Goal: Task Accomplishment & Management: Complete application form

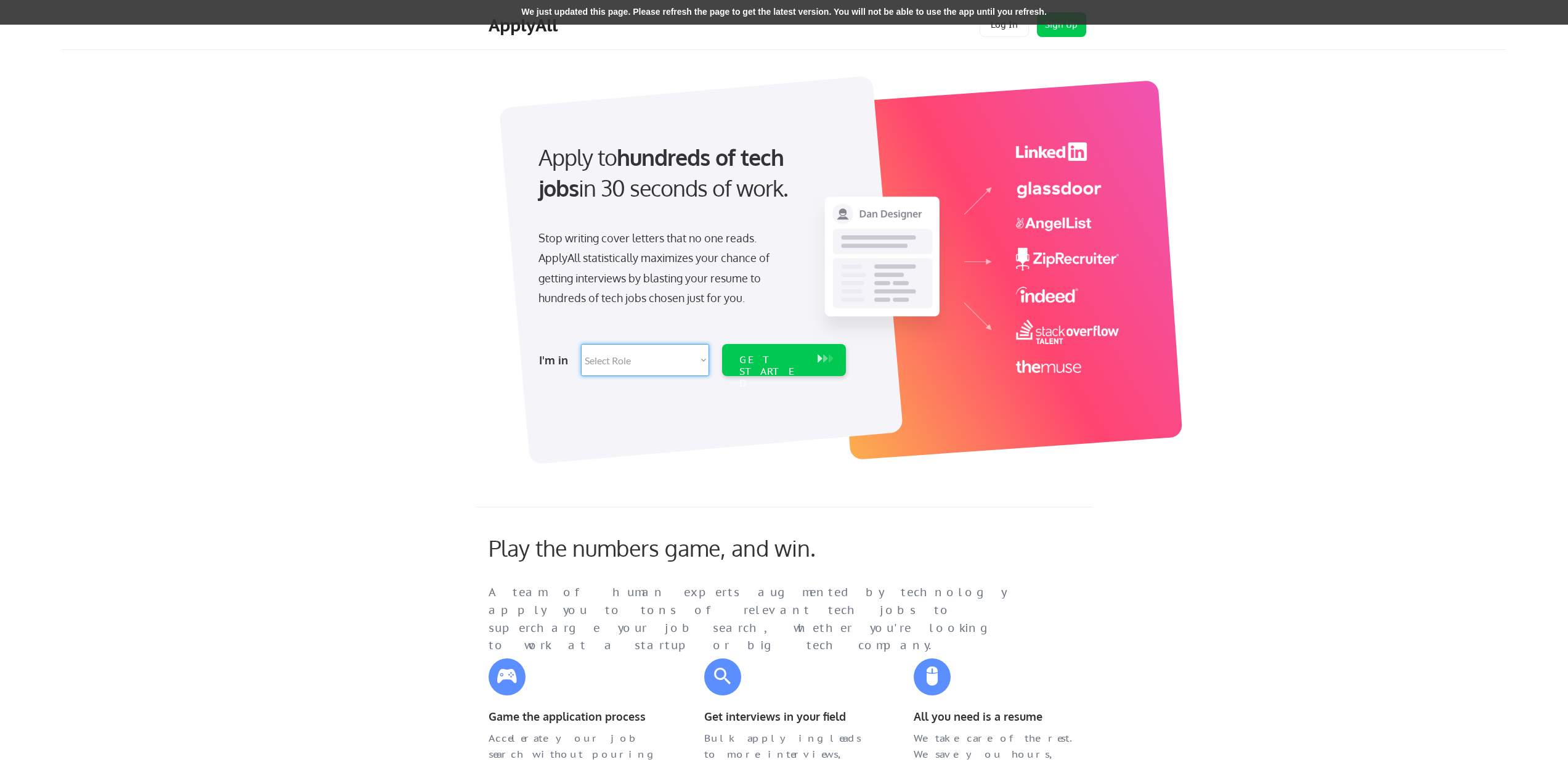
select select ""design""
click at [581, 344] on select "Select Role Software Engineering Product Management Customer Success Sales UI/U…" at bounding box center [645, 360] width 128 height 32
select select ""design""
click at [779, 362] on div "GET STARTED" at bounding box center [772, 371] width 66 height 36
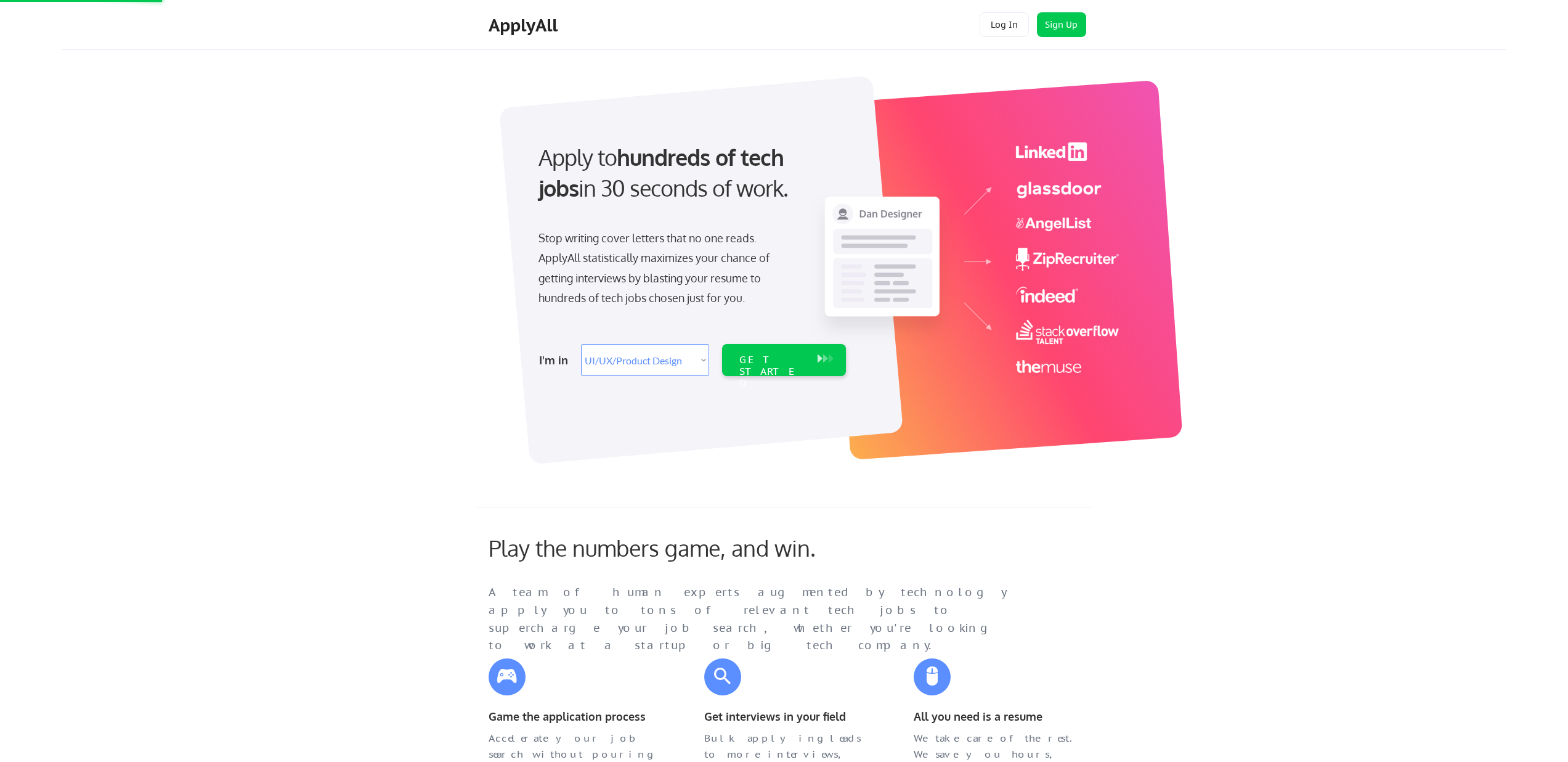
select select ""design""
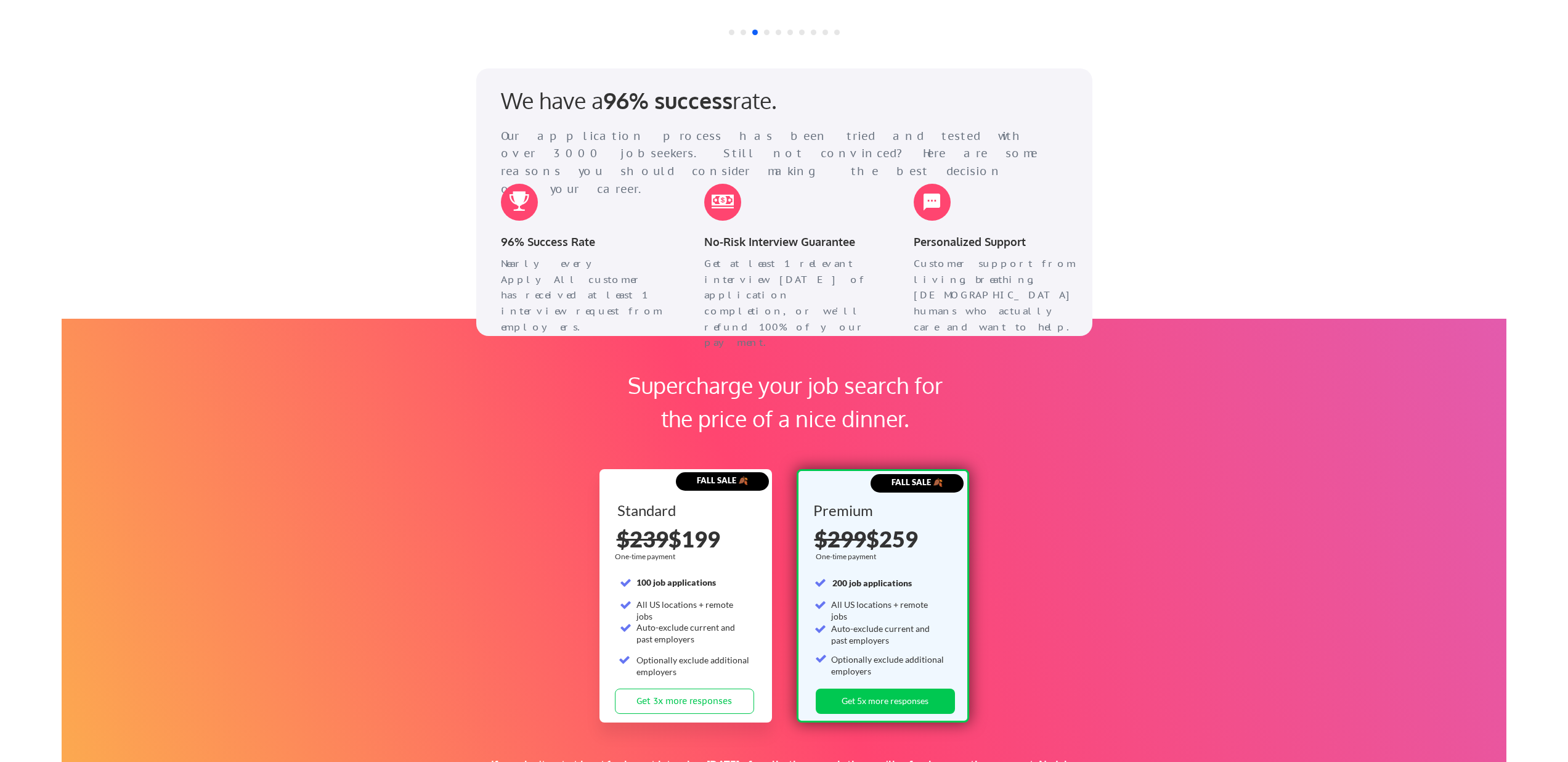
scroll to position [1695, 0]
